Goal: Find specific page/section: Find specific page/section

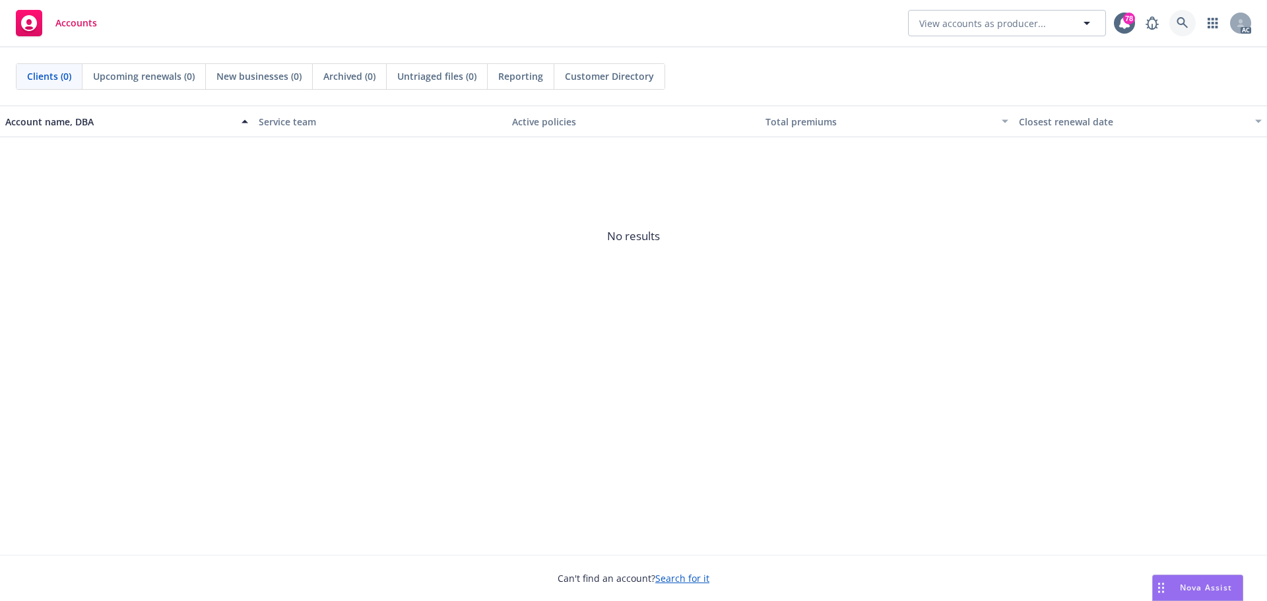
click at [1184, 20] on icon at bounding box center [1182, 23] width 12 height 12
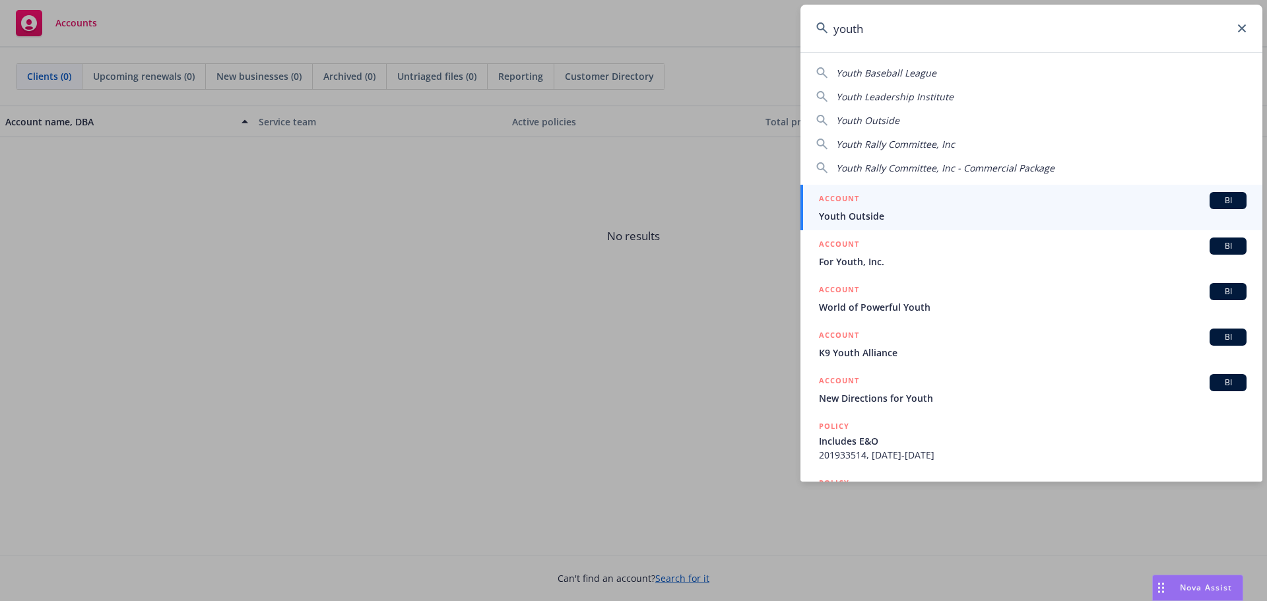
click at [941, 98] on span "Youth Leadership Institute" at bounding box center [894, 96] width 117 height 13
type input "Youth Leadership Institute"
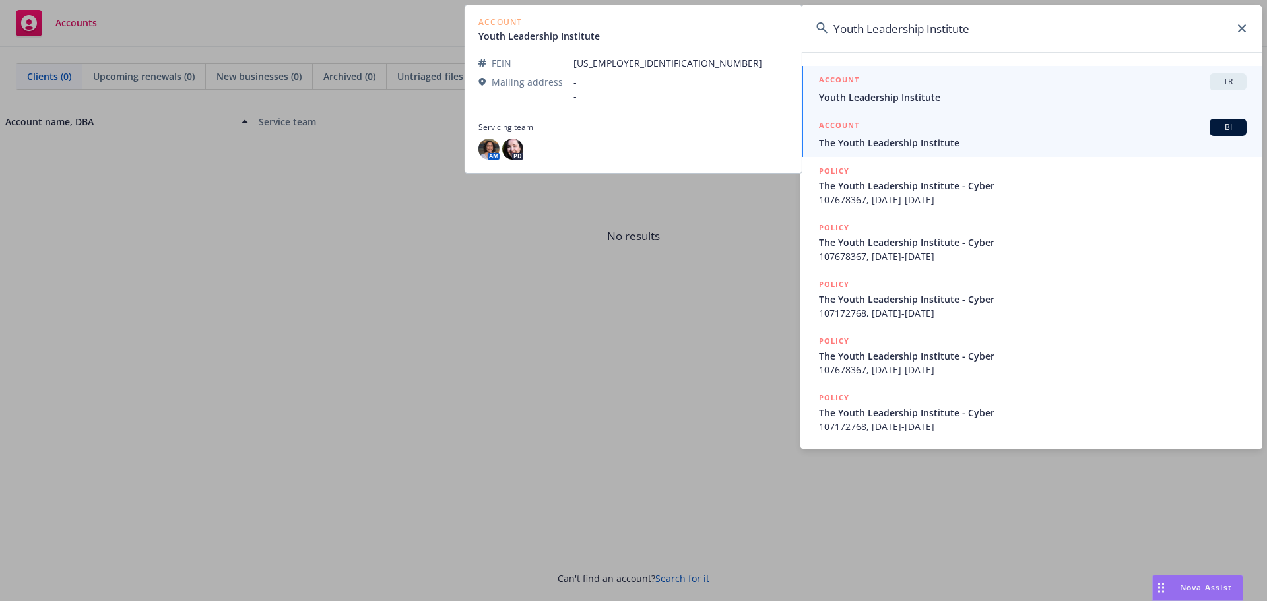
click at [951, 141] on span "The Youth Leadership Institute" at bounding box center [1033, 143] width 428 height 14
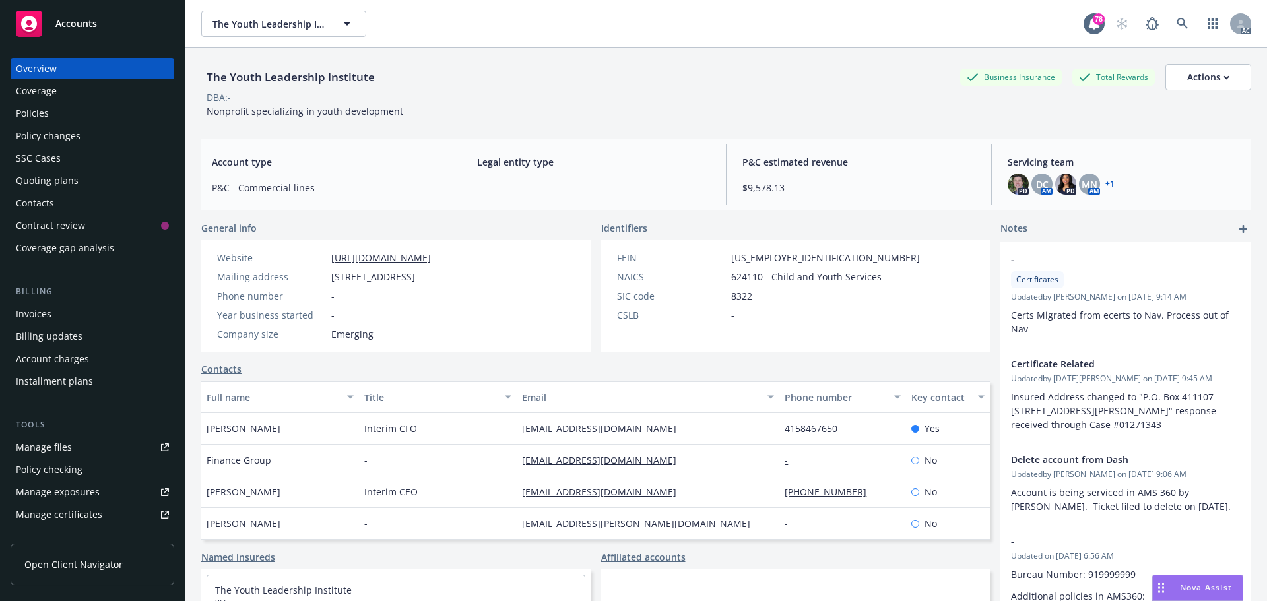
click at [48, 108] on div "Policies" at bounding box center [92, 113] width 153 height 21
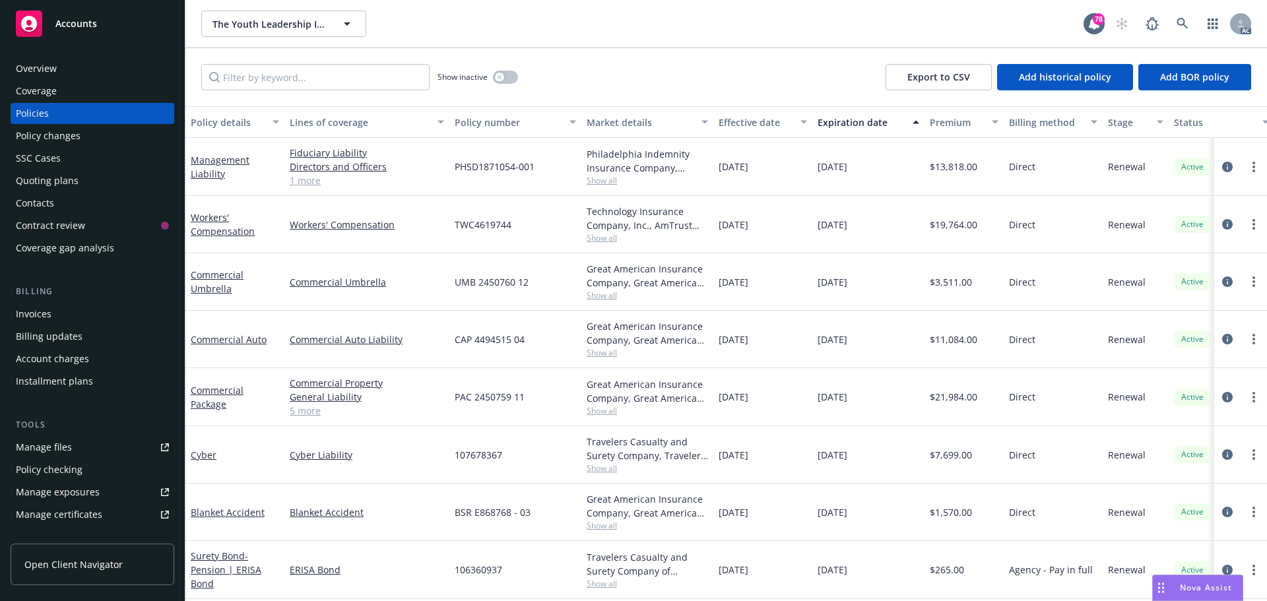
scroll to position [8, 0]
drag, startPoint x: 529, startPoint y: 391, endPoint x: 449, endPoint y: 395, distance: 79.9
click at [449, 395] on div "PAC 2450759 11" at bounding box center [515, 397] width 132 height 58
copy span "PAC 2450759 11"
click at [595, 405] on span "Show all" at bounding box center [647, 410] width 121 height 11
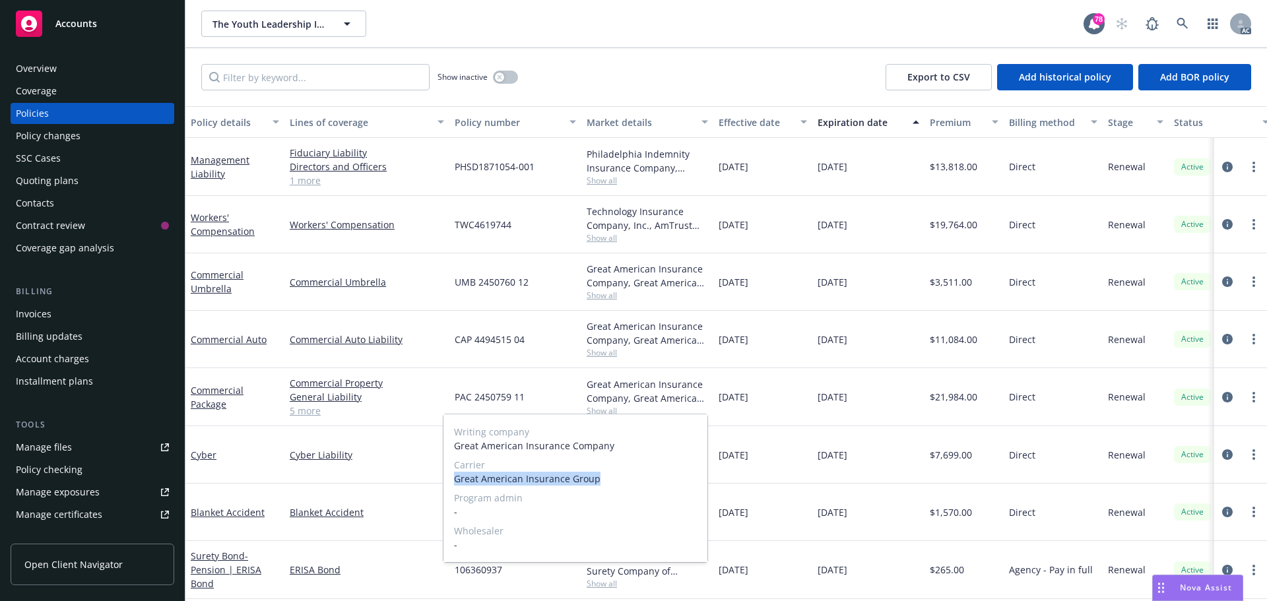
drag, startPoint x: 595, startPoint y: 480, endPoint x: 455, endPoint y: 479, distance: 140.5
click at [455, 479] on span "Great American Insurance Group" at bounding box center [575, 479] width 243 height 14
copy span "Great American Insurance Group"
